Goal: Navigation & Orientation: Understand site structure

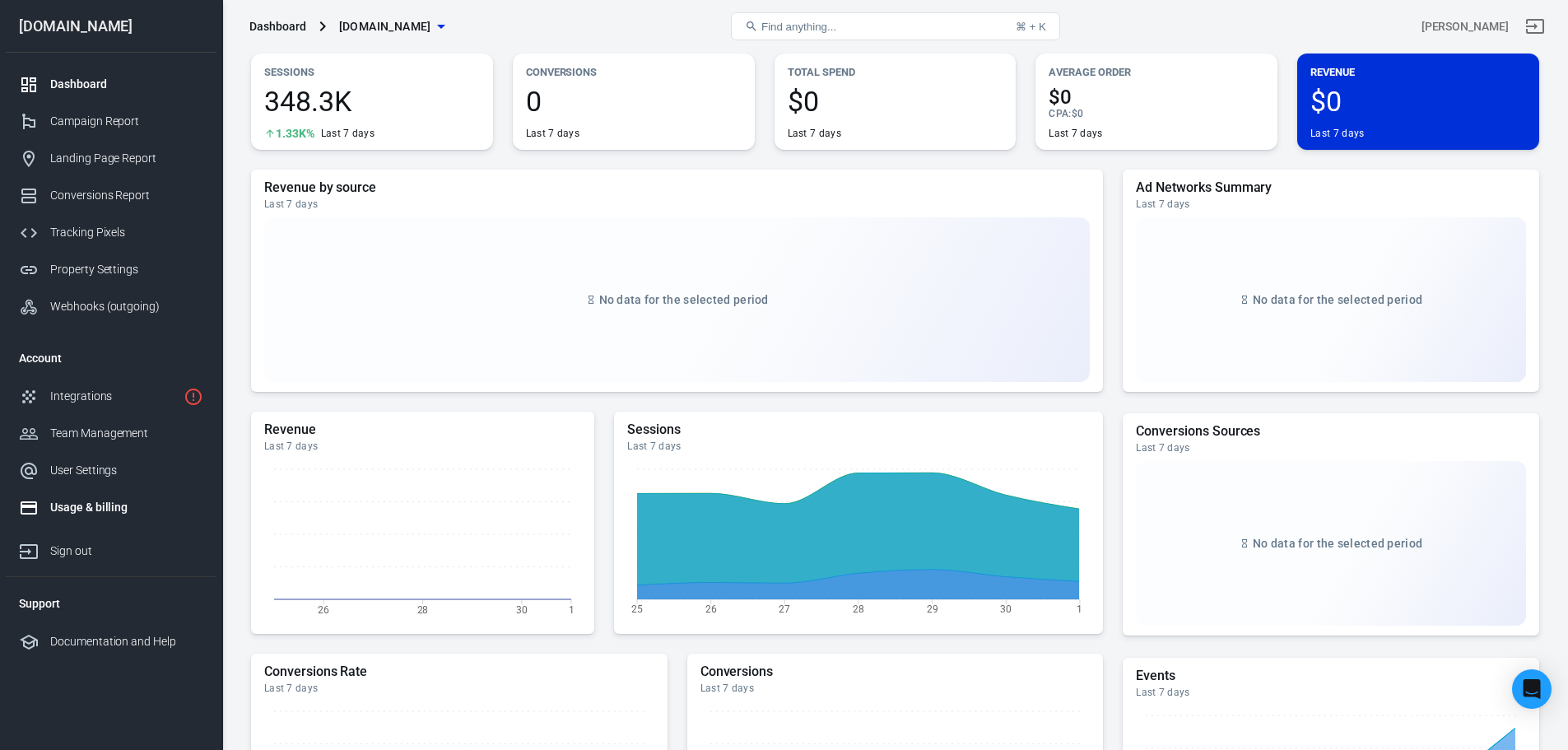
scroll to position [82, 0]
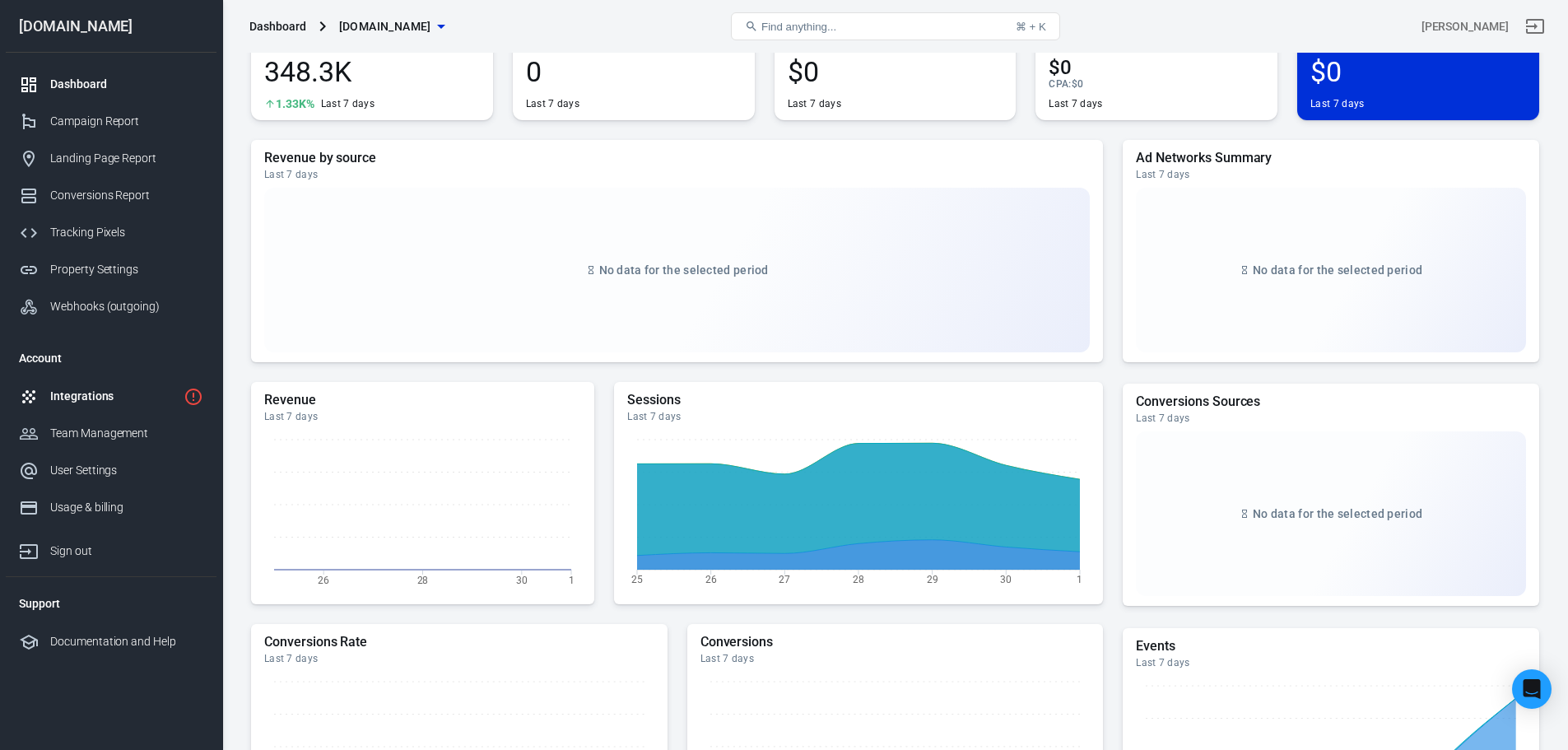
click at [112, 408] on link "Integrations" at bounding box center [111, 396] width 211 height 37
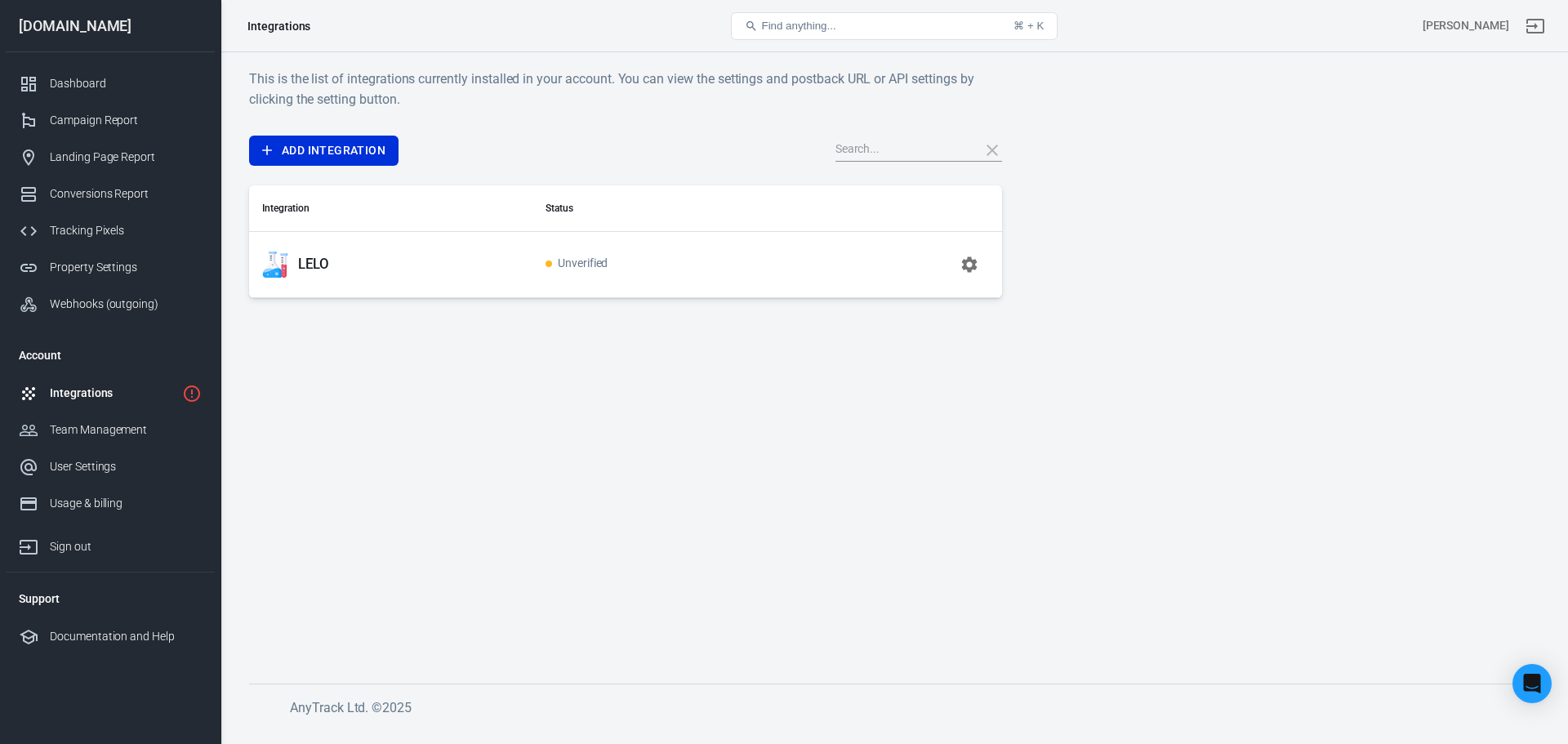
click at [177, 390] on link "Integrations" at bounding box center [110, 392] width 210 height 37
click at [192, 391] on icon "1 networks not verified yet" at bounding box center [191, 393] width 16 height 16
click at [326, 298] on table "Integration Status LELO Unverified" at bounding box center [626, 242] width 753 height 113
click at [122, 229] on div "Tracking Pixels" at bounding box center [126, 230] width 152 height 17
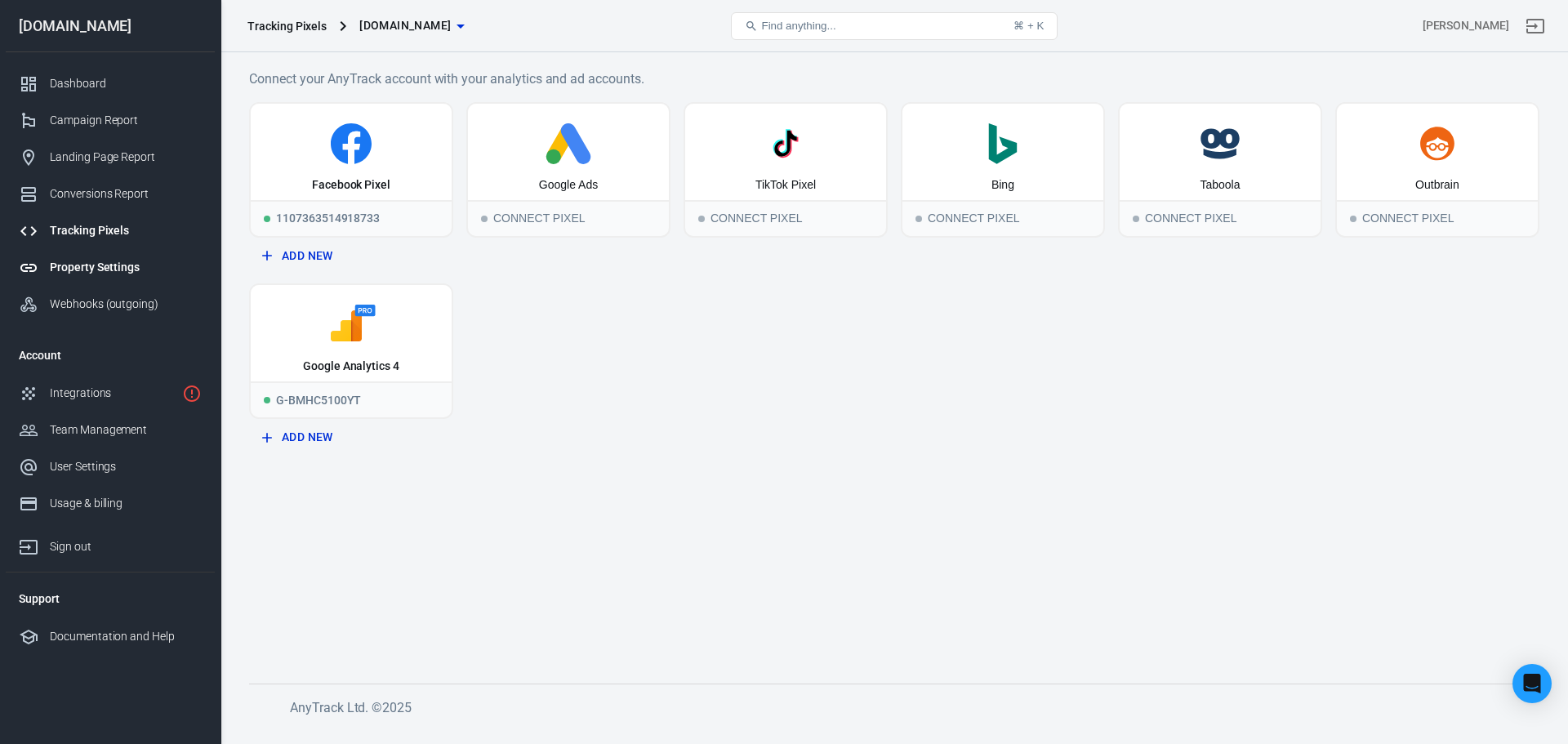
click at [98, 266] on div "Property Settings" at bounding box center [126, 267] width 152 height 17
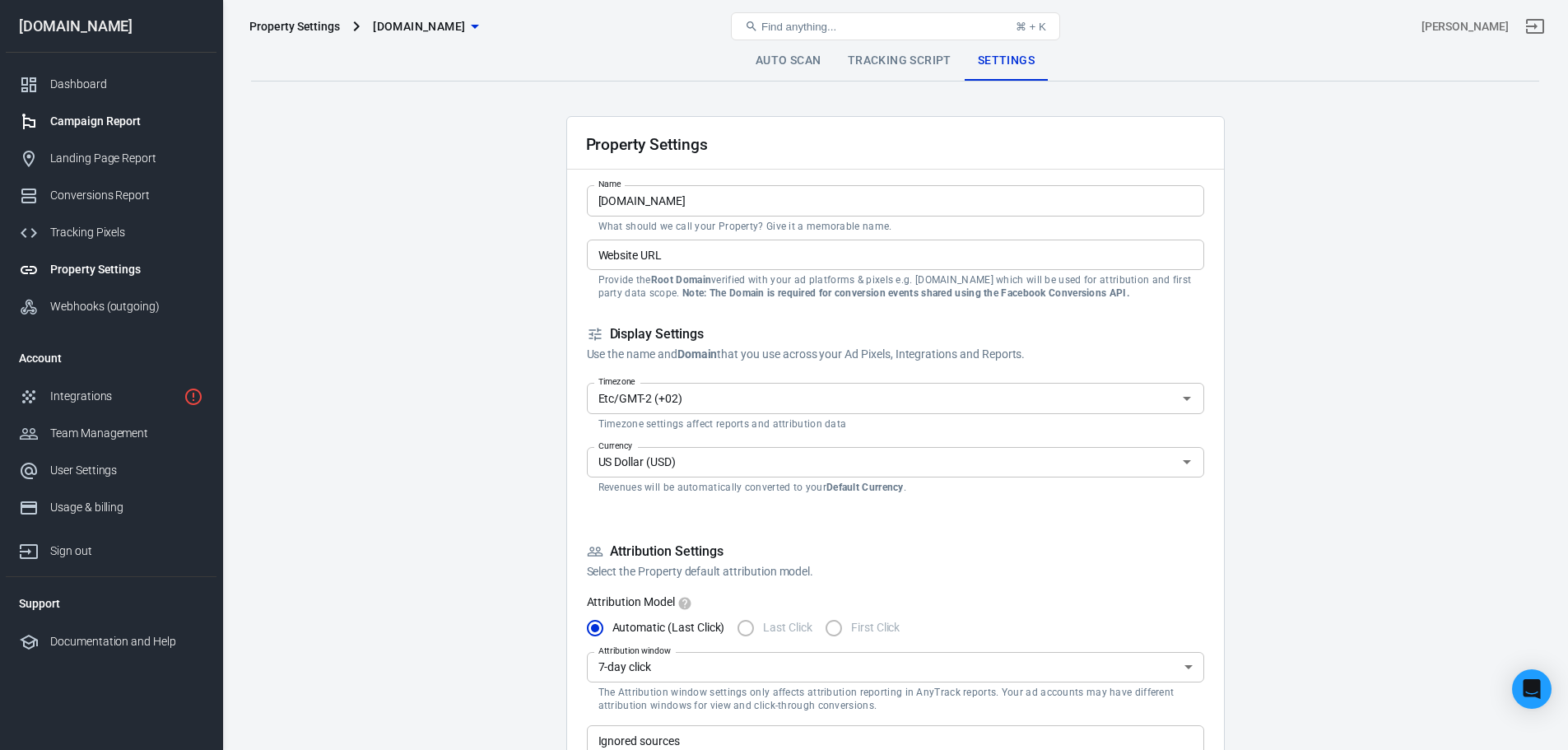
click at [110, 128] on div "Campaign Report" at bounding box center [127, 121] width 153 height 17
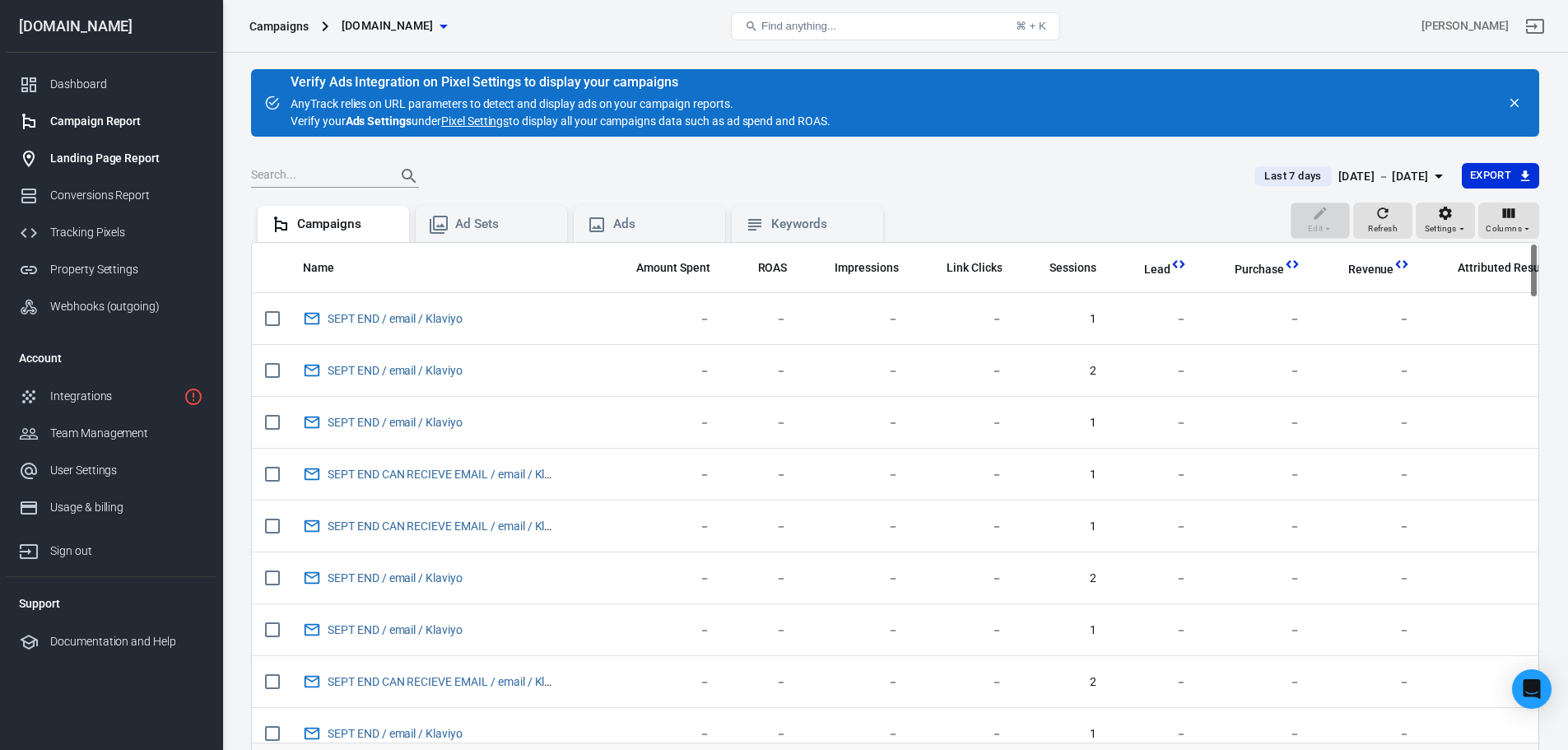
click at [77, 166] on div "Landing Page Report" at bounding box center [127, 159] width 153 height 17
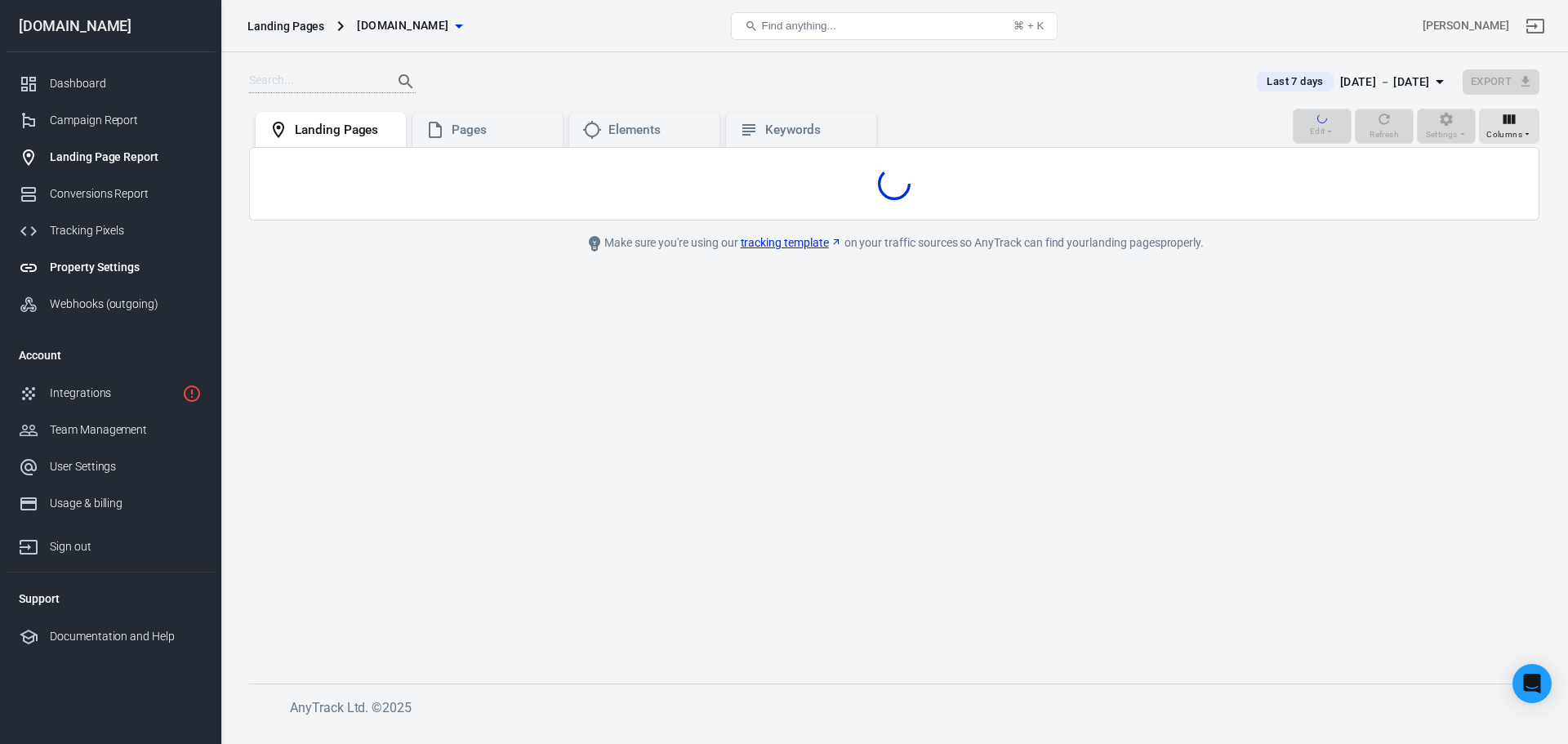
click at [113, 267] on div "Property Settings" at bounding box center [126, 267] width 152 height 17
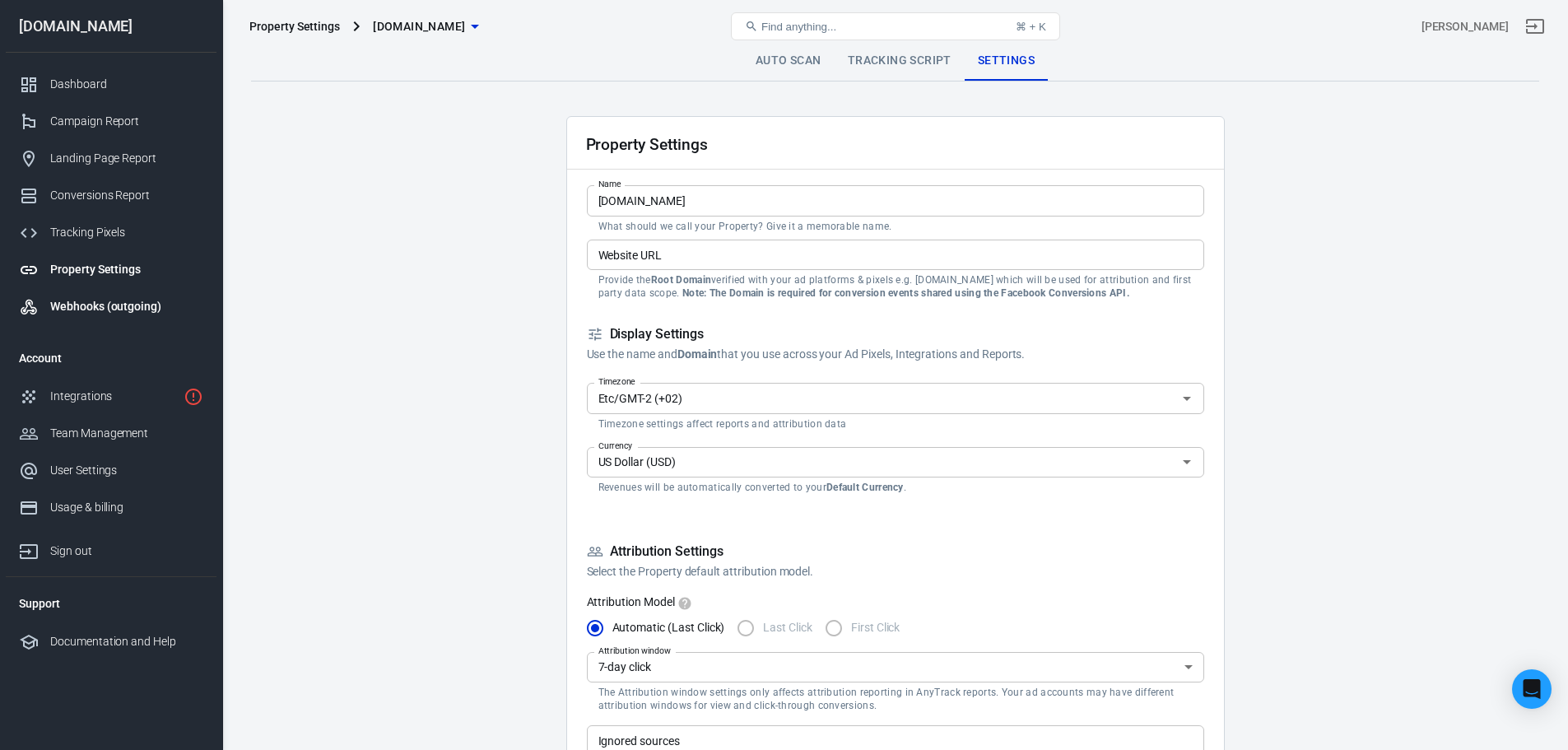
click at [107, 306] on div "Webhooks (outgoing)" at bounding box center [127, 307] width 153 height 17
